Goal: Information Seeking & Learning: Learn about a topic

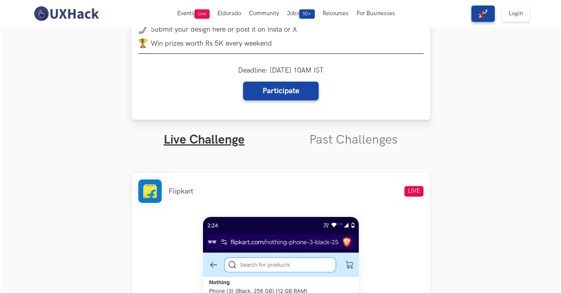
scroll to position [150, 0]
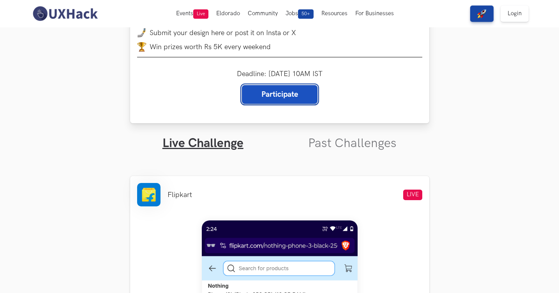
click at [268, 88] on link "Participate" at bounding box center [280, 94] width 76 height 19
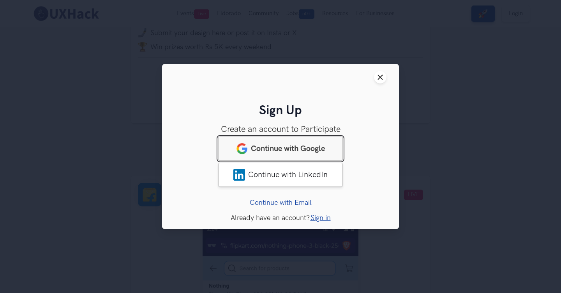
click at [328, 145] on link "Continue with Google" at bounding box center [280, 148] width 125 height 24
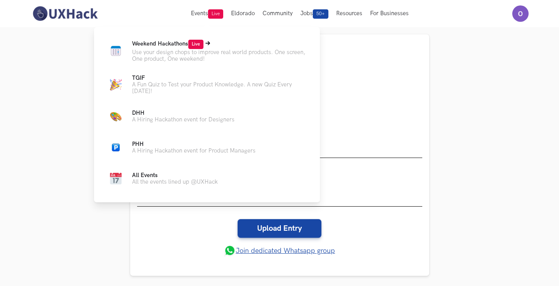
click at [199, 42] on span "Live" at bounding box center [195, 44] width 15 height 9
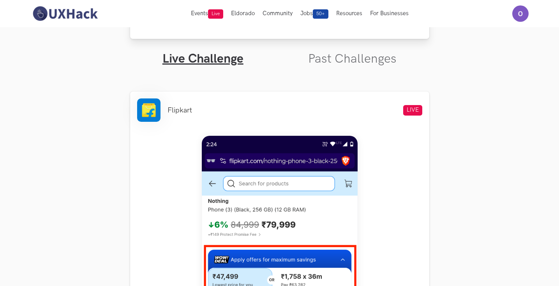
scroll to position [239, 0]
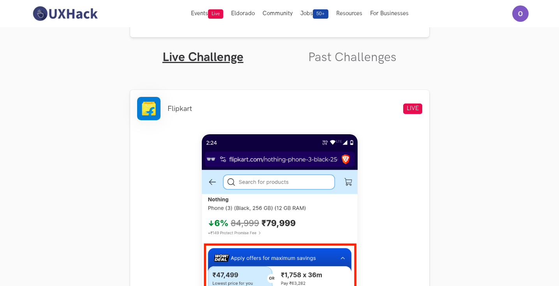
click at [351, 59] on link "Past Challenges" at bounding box center [352, 57] width 88 height 15
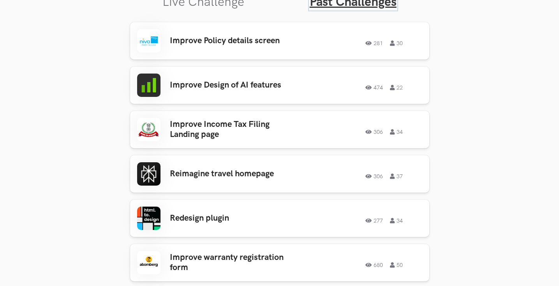
scroll to position [286, 0]
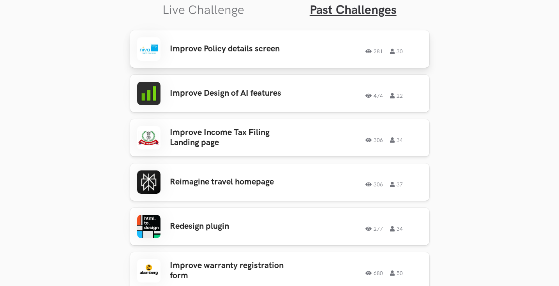
click at [246, 51] on h3 "Improve Policy details screen" at bounding box center [231, 49] width 122 height 10
click at [200, 58] on div "Improve Policy details screen 281 30 281 30" at bounding box center [279, 48] width 285 height 23
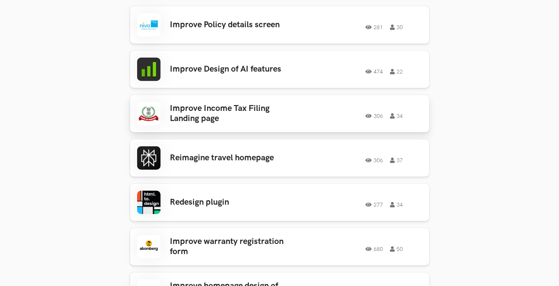
click at [185, 110] on h3 "Improve Income Tax Filing Landing page" at bounding box center [231, 114] width 122 height 21
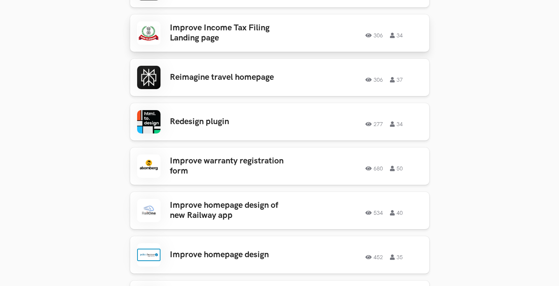
scroll to position [390, 0]
click at [280, 90] on link "Reimagine travel homepage 306 37 306 37" at bounding box center [279, 77] width 299 height 37
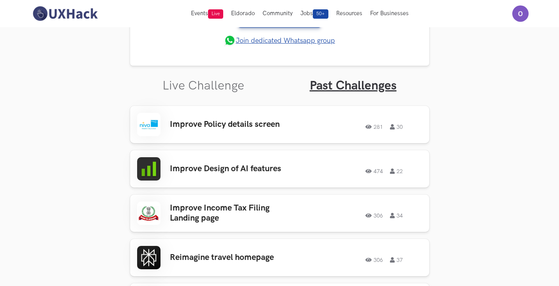
scroll to position [211, 0]
click at [229, 168] on h3 "Improve Design of AI features" at bounding box center [231, 169] width 122 height 10
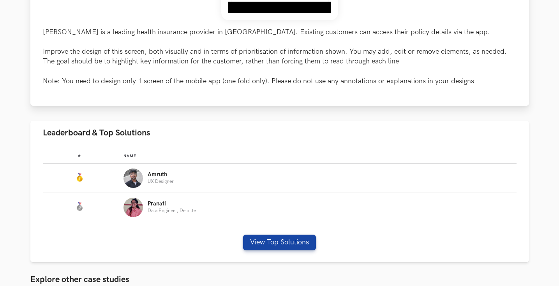
scroll to position [341, 0]
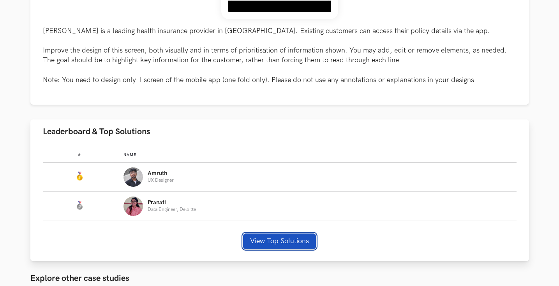
click at [290, 241] on button "View Top Solutions" at bounding box center [279, 242] width 73 height 16
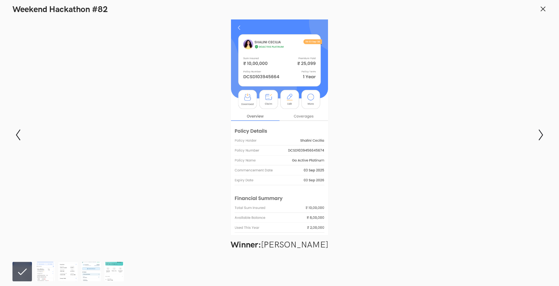
scroll to position [360, 0]
click at [46, 278] on img at bounding box center [44, 271] width 19 height 19
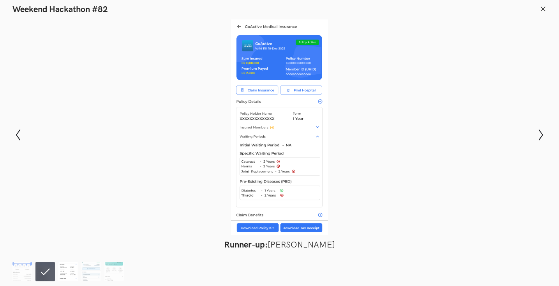
click at [65, 276] on img at bounding box center [67, 271] width 19 height 19
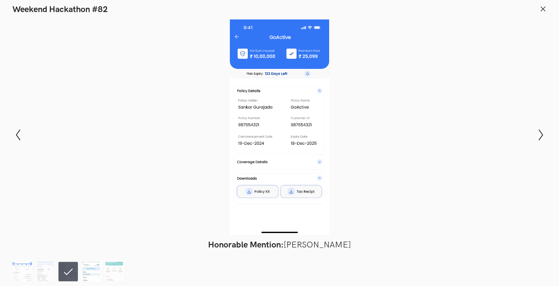
click at [85, 272] on img at bounding box center [90, 271] width 19 height 19
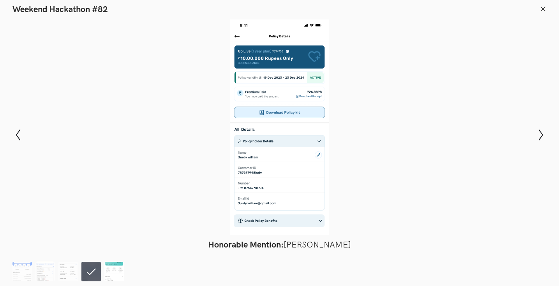
click at [109, 267] on img at bounding box center [113, 271] width 19 height 19
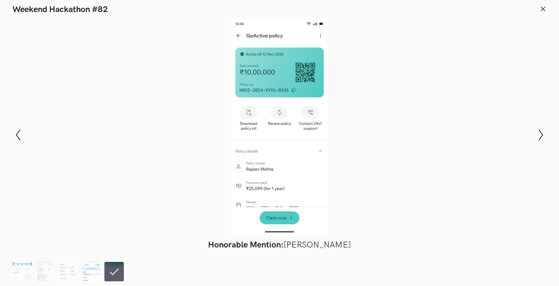
click at [97, 277] on img at bounding box center [90, 271] width 19 height 19
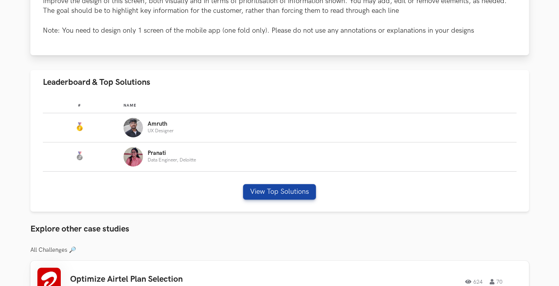
scroll to position [388, 0]
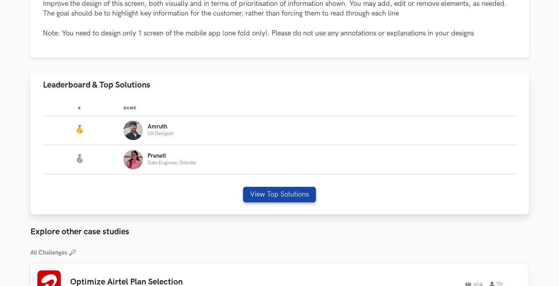
click at [136, 126] on img "Leaderboard" at bounding box center [133, 130] width 19 height 19
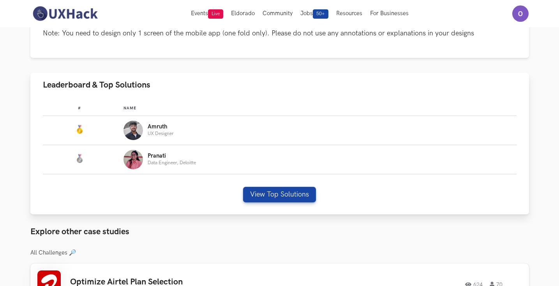
scroll to position [303, 0]
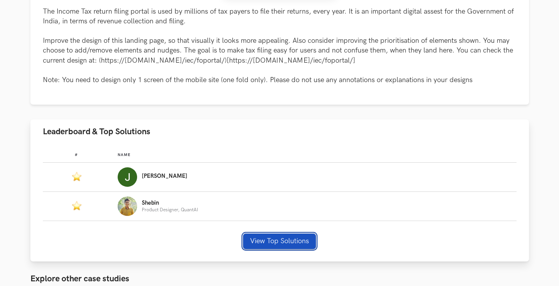
scroll to position [362, 0]
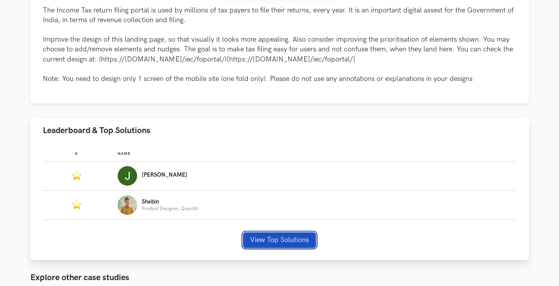
click at [289, 240] on button "View Top Solutions" at bounding box center [279, 241] width 73 height 16
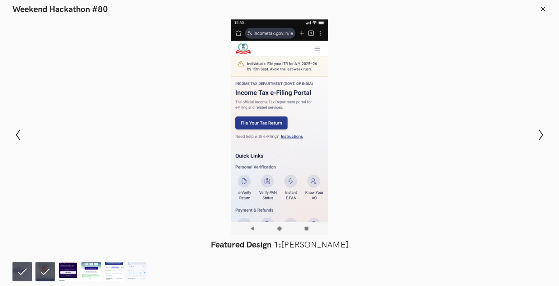
scroll to position [401, 0]
click at [69, 270] on img at bounding box center [67, 271] width 19 height 19
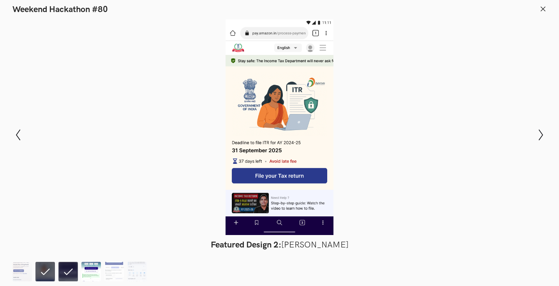
click at [97, 276] on img at bounding box center [90, 271] width 19 height 19
click at [119, 277] on img at bounding box center [113, 271] width 19 height 19
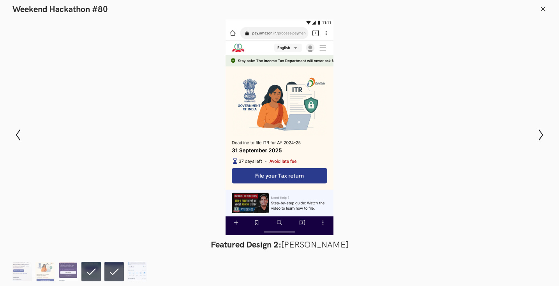
click at [136, 277] on img at bounding box center [136, 271] width 19 height 19
click at [119, 277] on li at bounding box center [113, 271] width 19 height 19
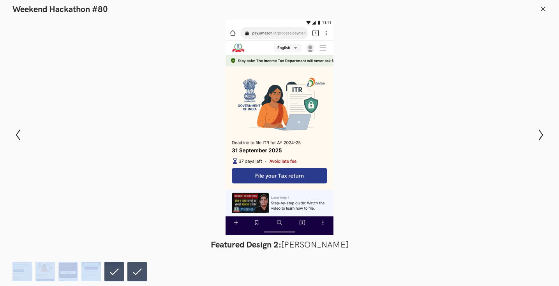
click at [119, 277] on li at bounding box center [113, 271] width 19 height 19
click at [74, 278] on img at bounding box center [67, 271] width 19 height 19
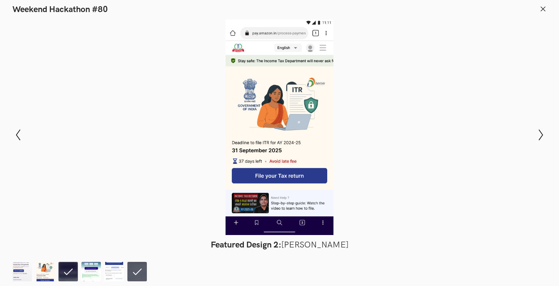
click at [545, 3] on header "Weekend Hackathon #80" at bounding box center [279, 7] width 559 height 15
click at [542, 9] on icon at bounding box center [543, 8] width 7 height 7
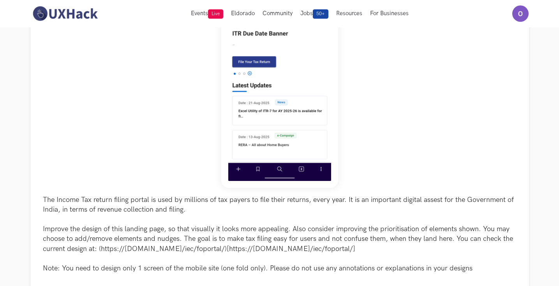
scroll to position [0, 0]
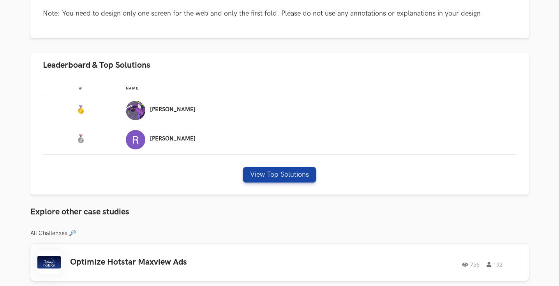
scroll to position [495, 0]
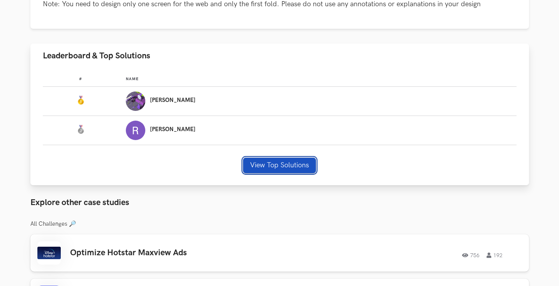
click at [293, 171] on button "View Top Solutions" at bounding box center [279, 166] width 73 height 16
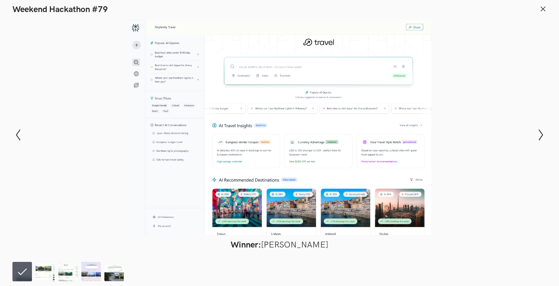
click at [57, 104] on div at bounding box center [279, 127] width 502 height 216
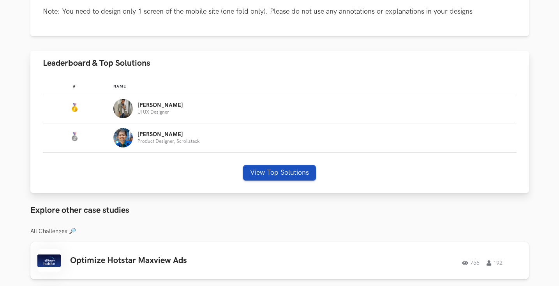
scroll to position [454, 0]
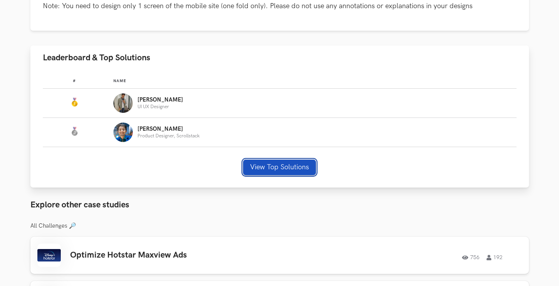
click at [273, 168] on button "View Top Solutions" at bounding box center [279, 168] width 73 height 16
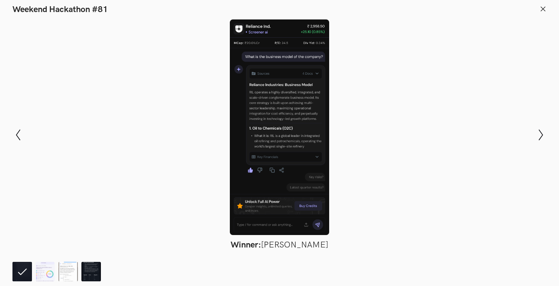
click at [82, 277] on img at bounding box center [90, 271] width 19 height 19
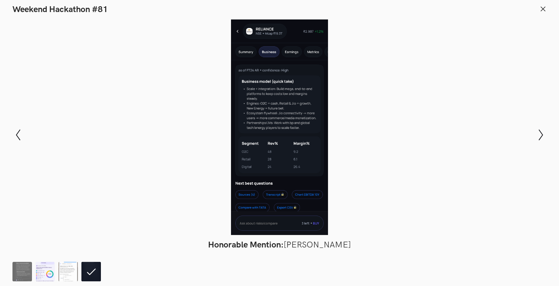
click at [46, 278] on img at bounding box center [44, 271] width 19 height 19
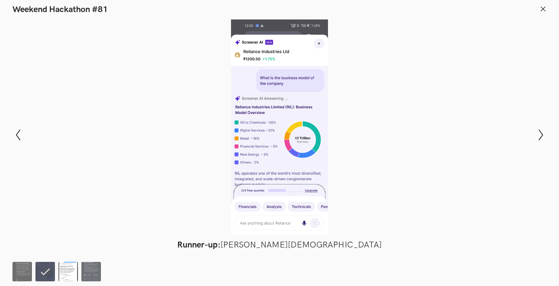
click at [70, 267] on img at bounding box center [67, 271] width 19 height 19
